Goal: Task Accomplishment & Management: Use online tool/utility

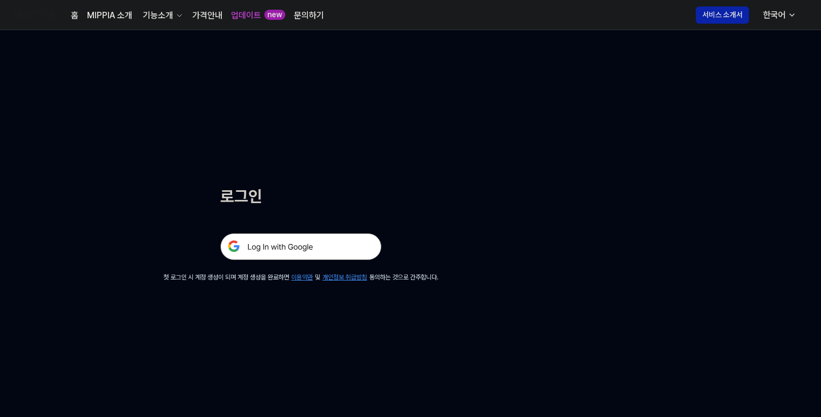
click at [316, 245] on img at bounding box center [300, 246] width 161 height 27
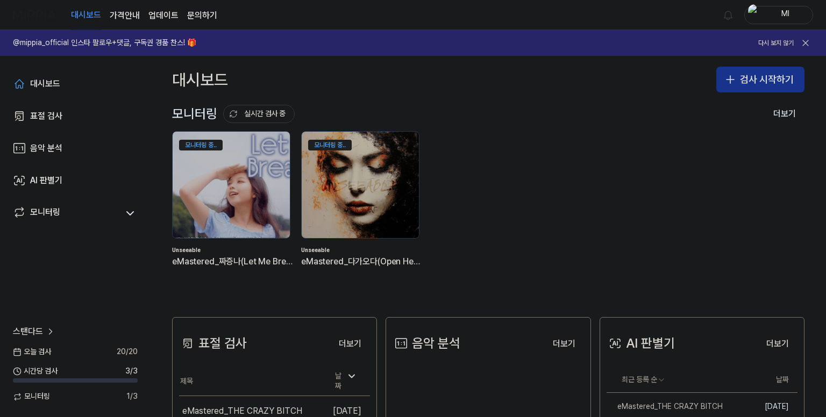
click at [748, 77] on button "검사 시작하기" at bounding box center [760, 80] width 88 height 26
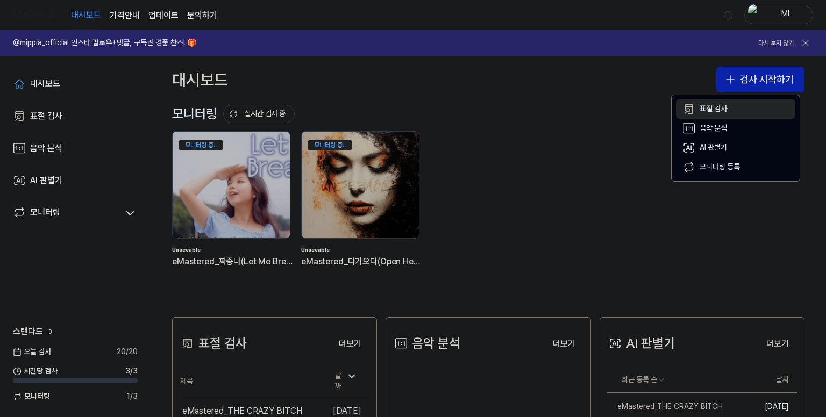
click at [712, 108] on div "표절 검사" at bounding box center [712, 109] width 27 height 11
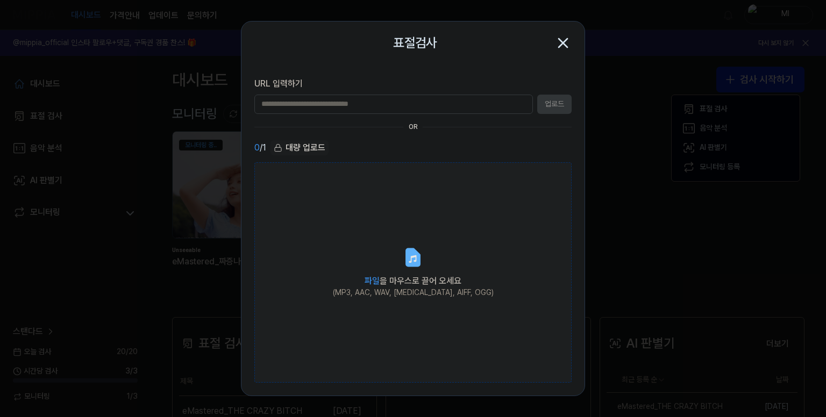
click at [387, 263] on label "파일 을 마우스로 끌어 오세요 (MP3, AAC, WAV, [MEDICAL_DATA], AIFF, OGG)" at bounding box center [412, 272] width 317 height 221
click at [0, 0] on input "파일 을 마우스로 끌어 오세요 (MP3, AAC, WAV, [MEDICAL_DATA], AIFF, OGG)" at bounding box center [0, 0] width 0 height 0
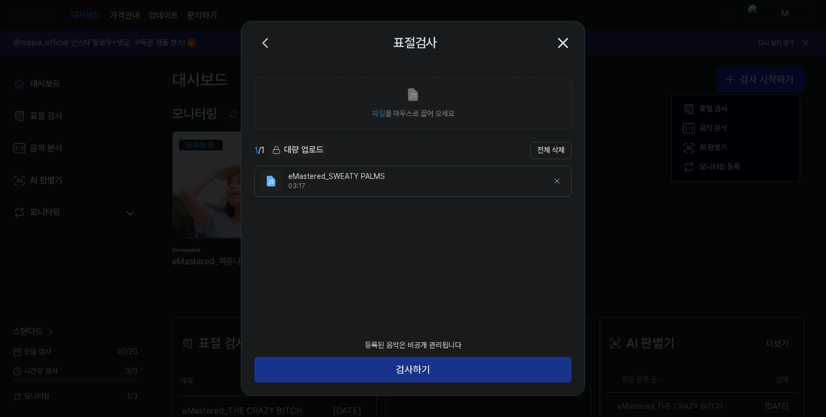
click at [421, 370] on button "검사하기" at bounding box center [412, 370] width 317 height 26
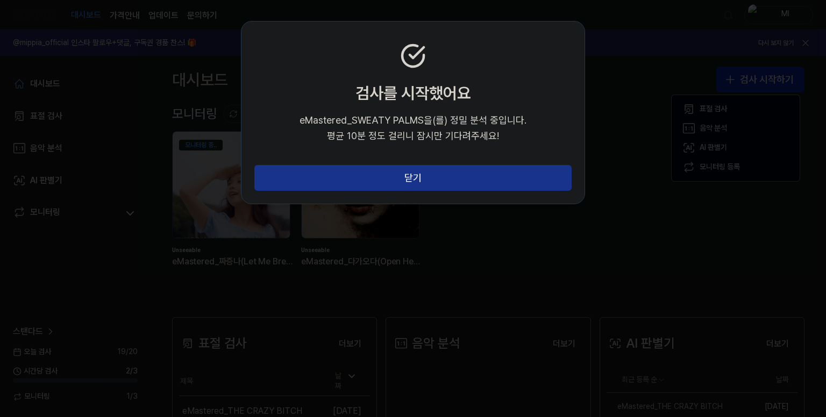
click at [411, 176] on button "닫기" at bounding box center [412, 178] width 317 height 26
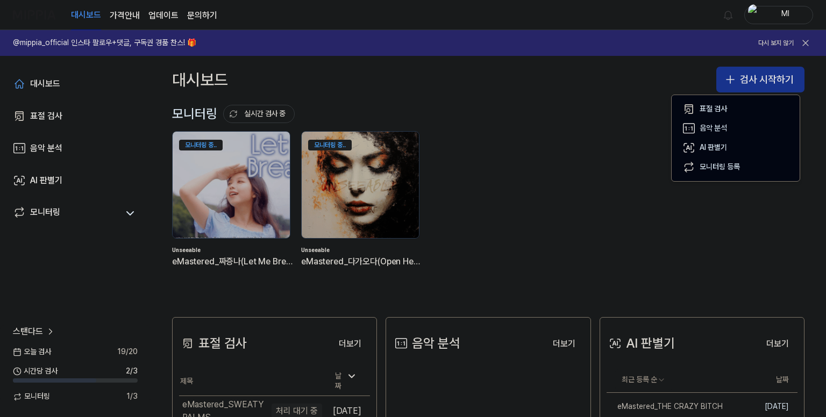
click at [761, 76] on button "검사 시작하기" at bounding box center [760, 80] width 88 height 26
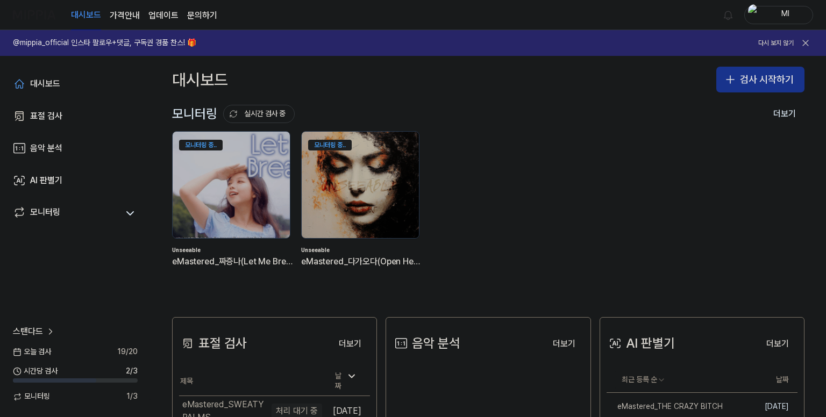
click at [760, 82] on button "검사 시작하기" at bounding box center [760, 80] width 88 height 26
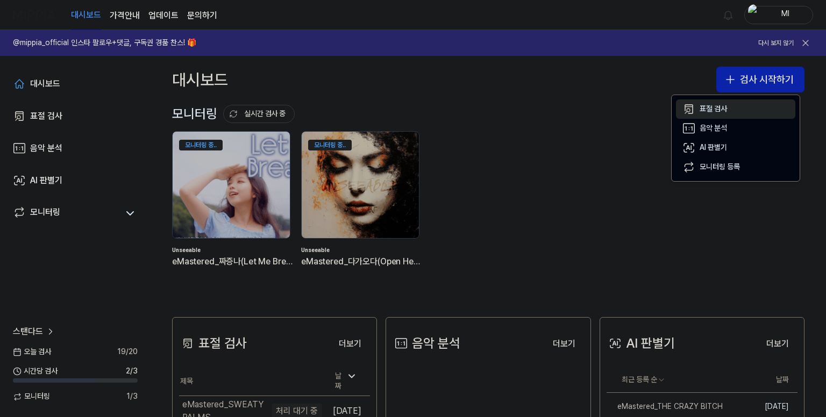
click at [723, 108] on div "표절 검사" at bounding box center [712, 109] width 27 height 11
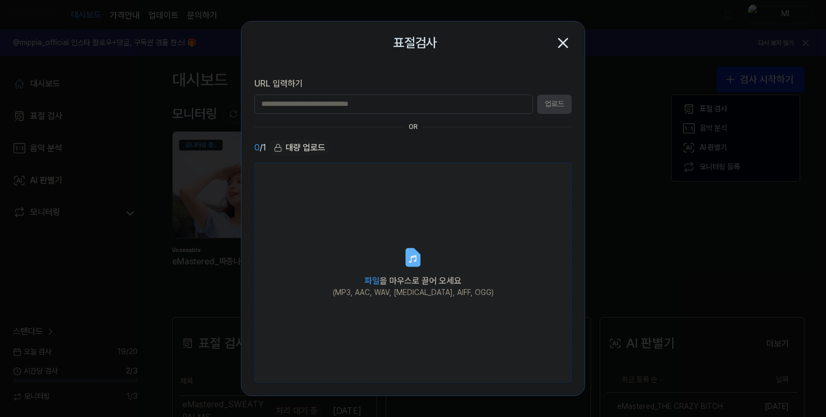
click at [404, 289] on div "(MP3, AAC, WAV, [MEDICAL_DATA], AIFF, OGG)" at bounding box center [413, 293] width 161 height 11
click at [0, 0] on input "파일 을 마우스로 끌어 오세요 (MP3, AAC, WAV, [MEDICAL_DATA], AIFF, OGG)" at bounding box center [0, 0] width 0 height 0
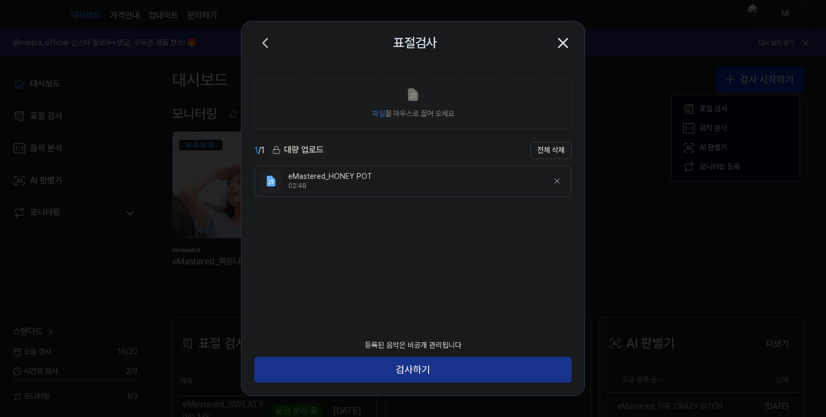
click at [499, 362] on button "검사하기" at bounding box center [412, 370] width 317 height 26
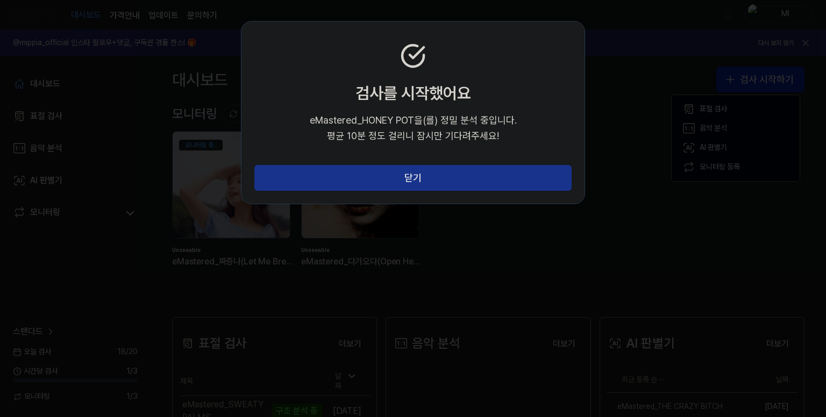
click at [469, 179] on button "닫기" at bounding box center [412, 178] width 317 height 26
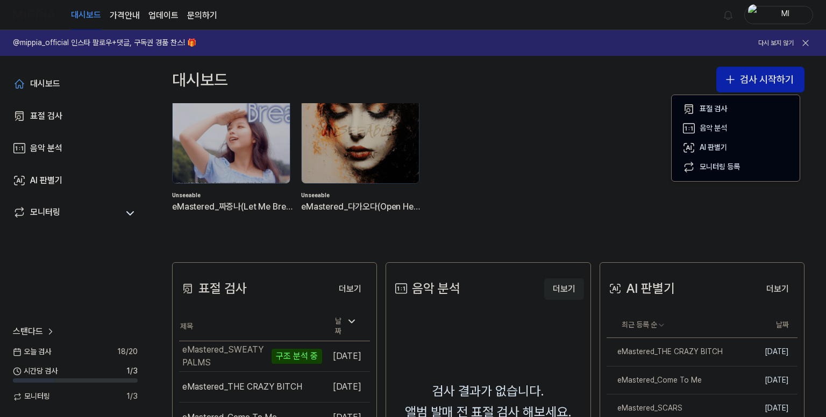
scroll to position [108, 0]
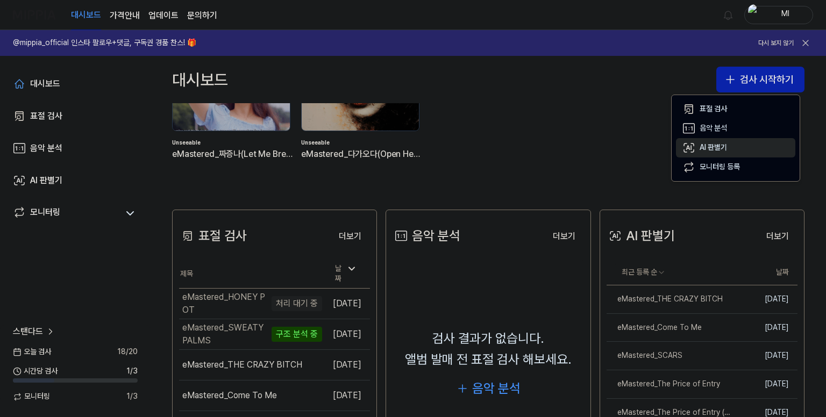
click at [716, 145] on div "AI 판별기" at bounding box center [712, 147] width 27 height 11
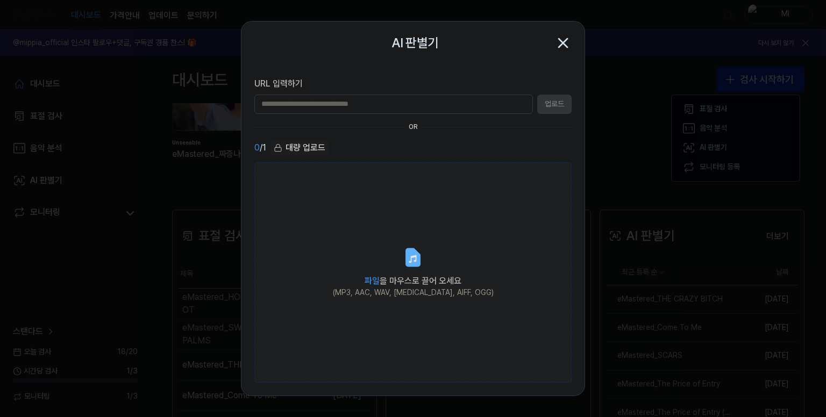
click at [453, 262] on label "파일 을 마우스로 끌어 오세요 (MP3, AAC, WAV, [MEDICAL_DATA], AIFF, OGG)" at bounding box center [412, 272] width 317 height 221
click at [0, 0] on input "파일 을 마우스로 끌어 오세요 (MP3, AAC, WAV, [MEDICAL_DATA], AIFF, OGG)" at bounding box center [0, 0] width 0 height 0
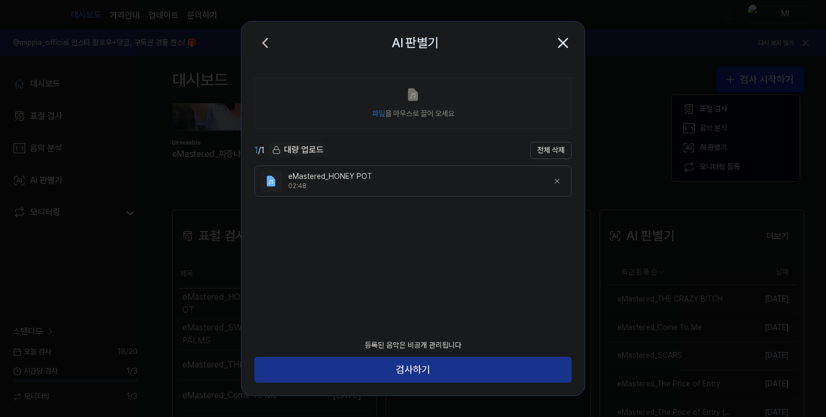
click at [443, 361] on button "검사하기" at bounding box center [412, 370] width 317 height 26
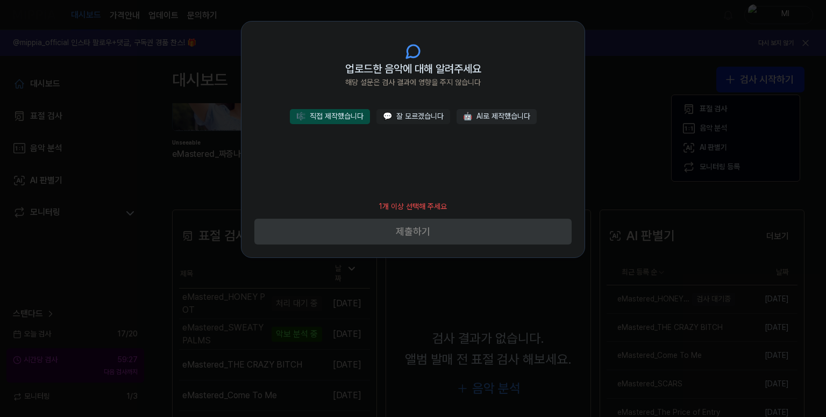
click at [343, 117] on button "🎼 직접 제작했습니다" at bounding box center [330, 116] width 80 height 15
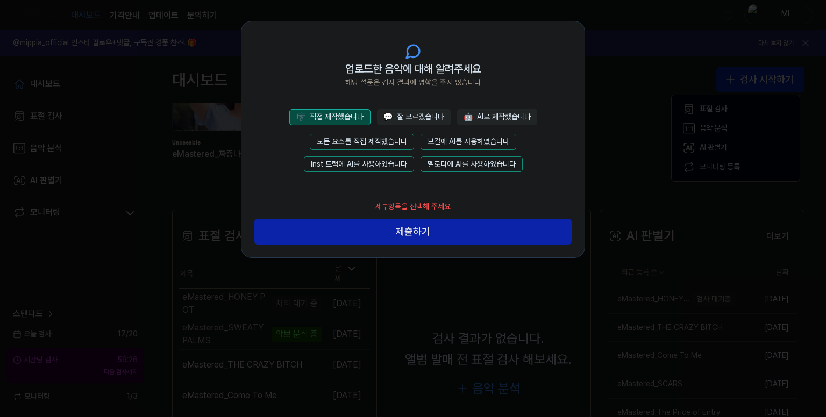
click at [381, 136] on button "모든 요소를 직접 제작했습니다" at bounding box center [362, 142] width 104 height 16
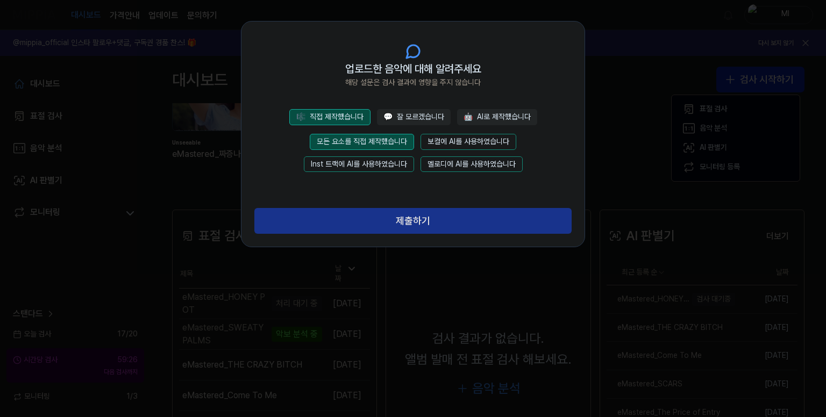
click at [410, 215] on button "제출하기" at bounding box center [412, 221] width 317 height 26
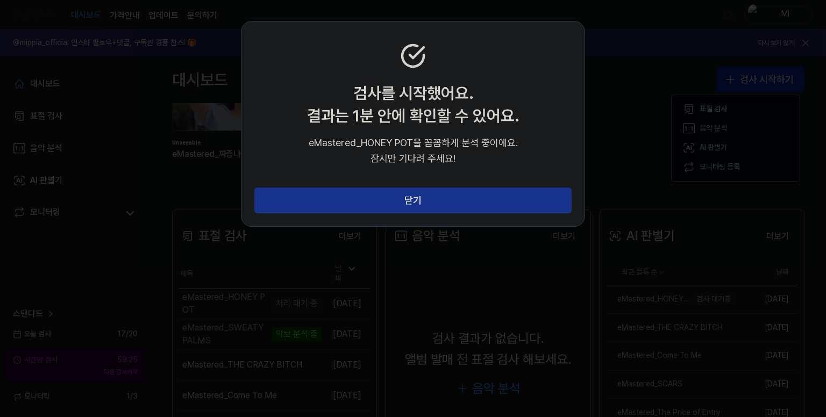
click at [411, 203] on button "닫기" at bounding box center [412, 201] width 317 height 26
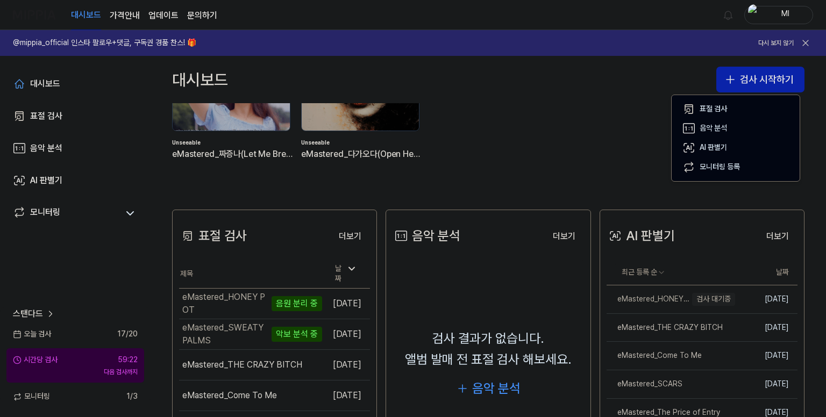
click at [617, 124] on div "모니터링 중.. Unseeable eMastered_짜증나(Let Me Breathe) 모니터링 중.. Unseeable eMastered_다…" at bounding box center [479, 101] width 632 height 154
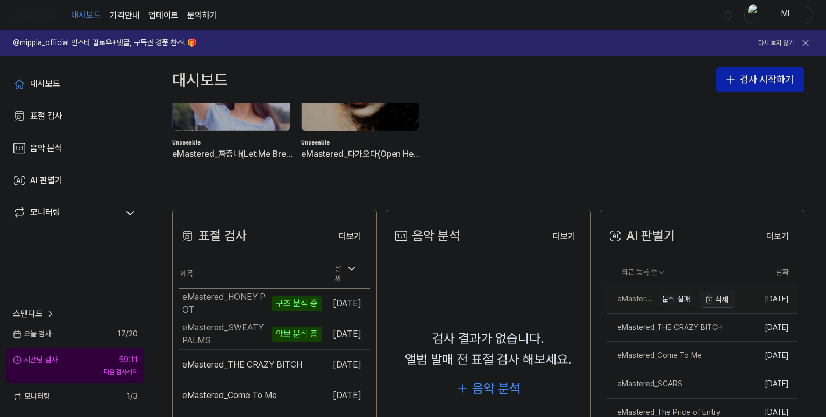
click at [710, 299] on button "삭제" at bounding box center [716, 299] width 35 height 17
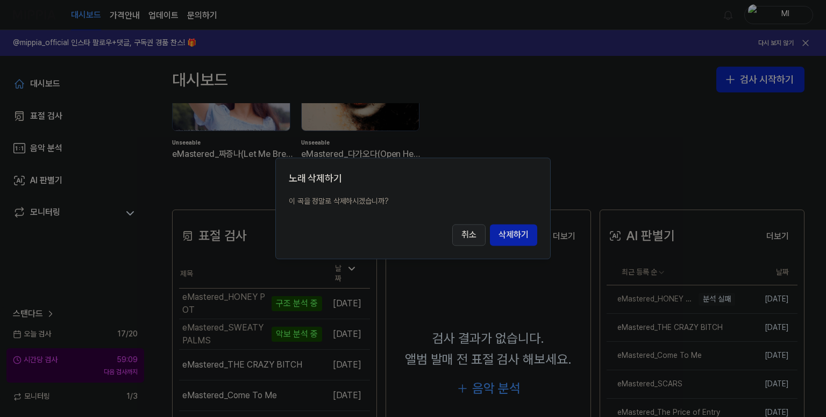
click at [467, 233] on button "취소" at bounding box center [468, 236] width 33 height 22
